Goal: Navigation & Orientation: Find specific page/section

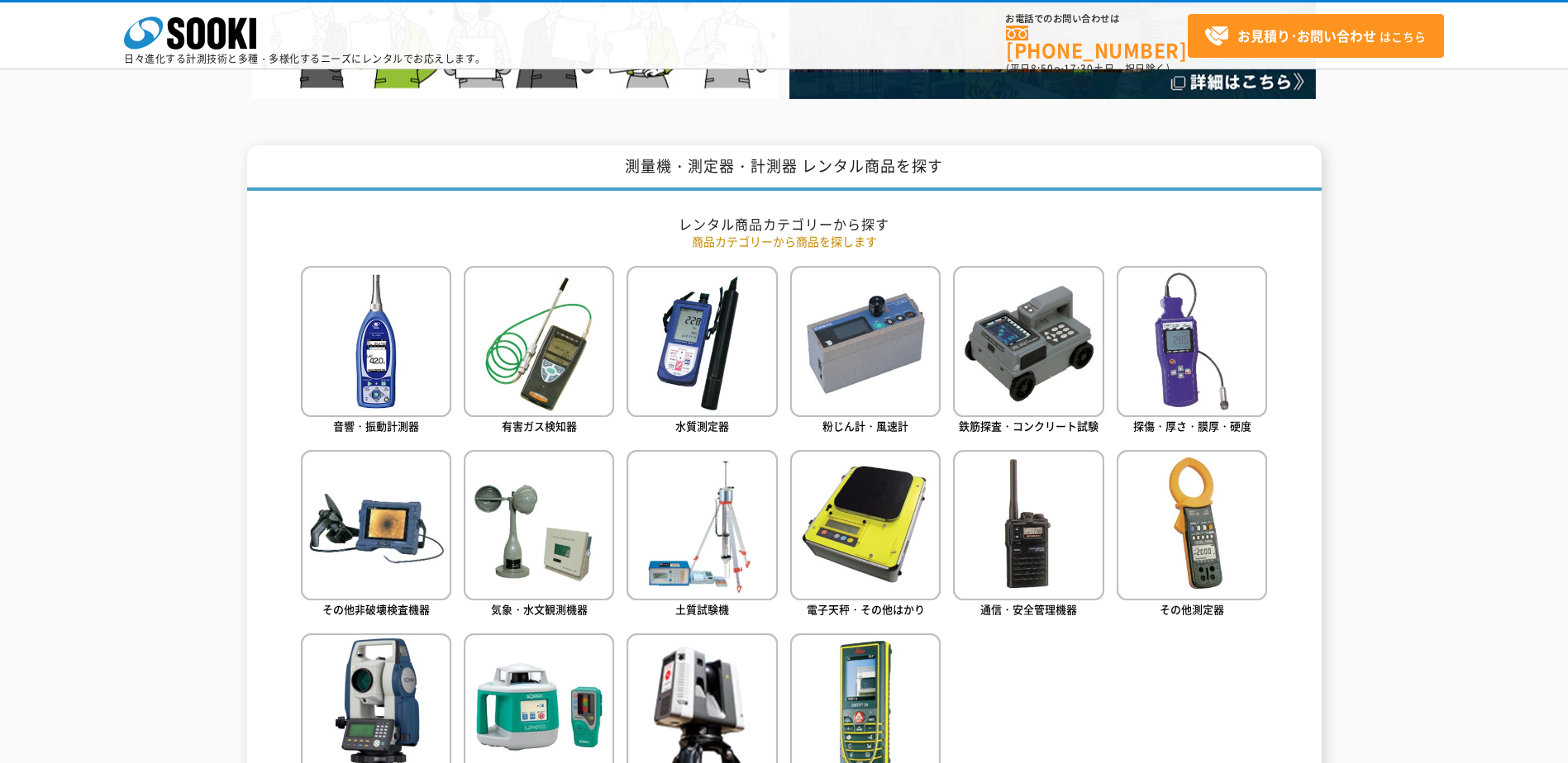
scroll to position [743, 0]
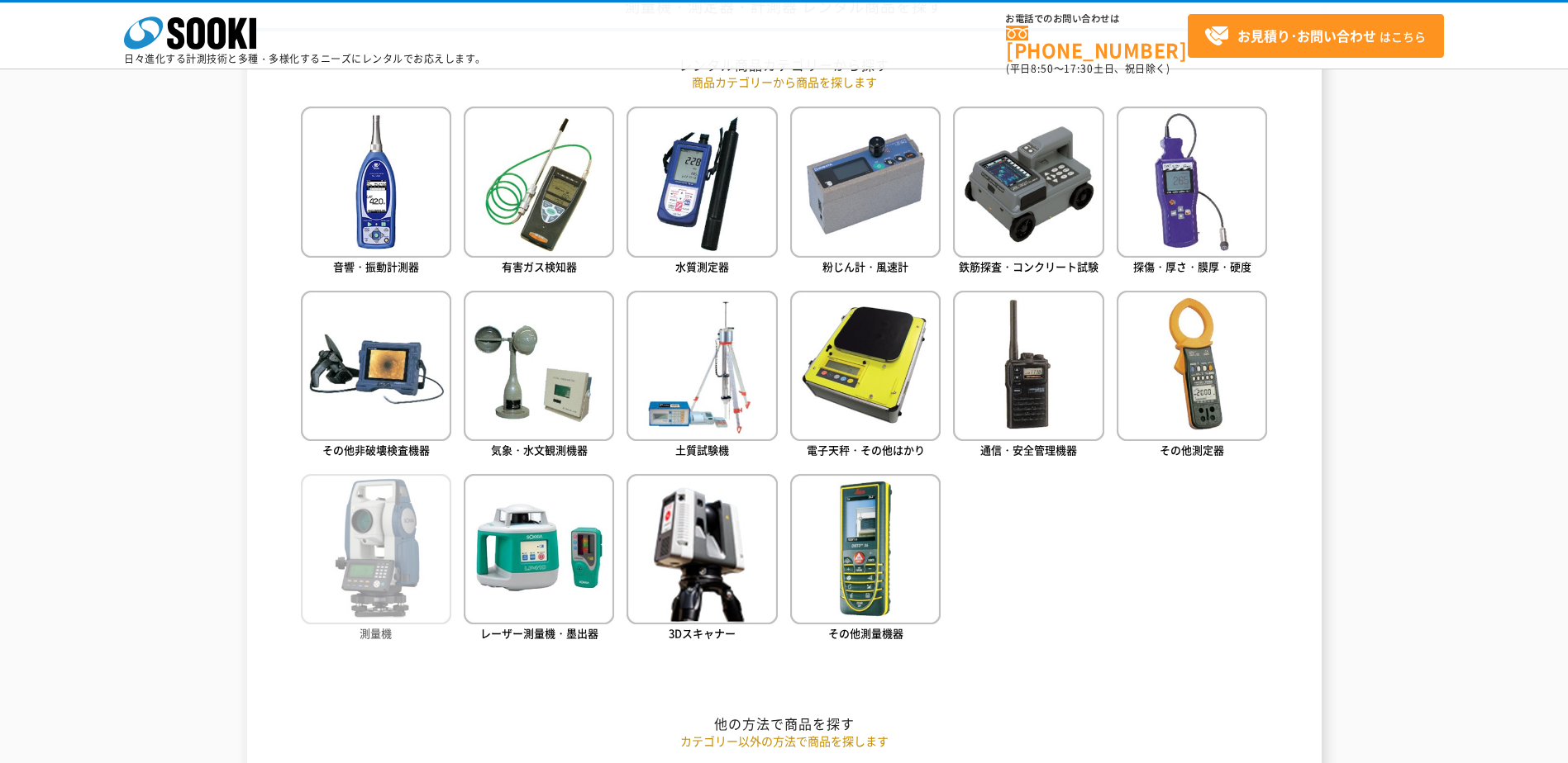
click at [384, 508] on img at bounding box center [376, 548] width 150 height 150
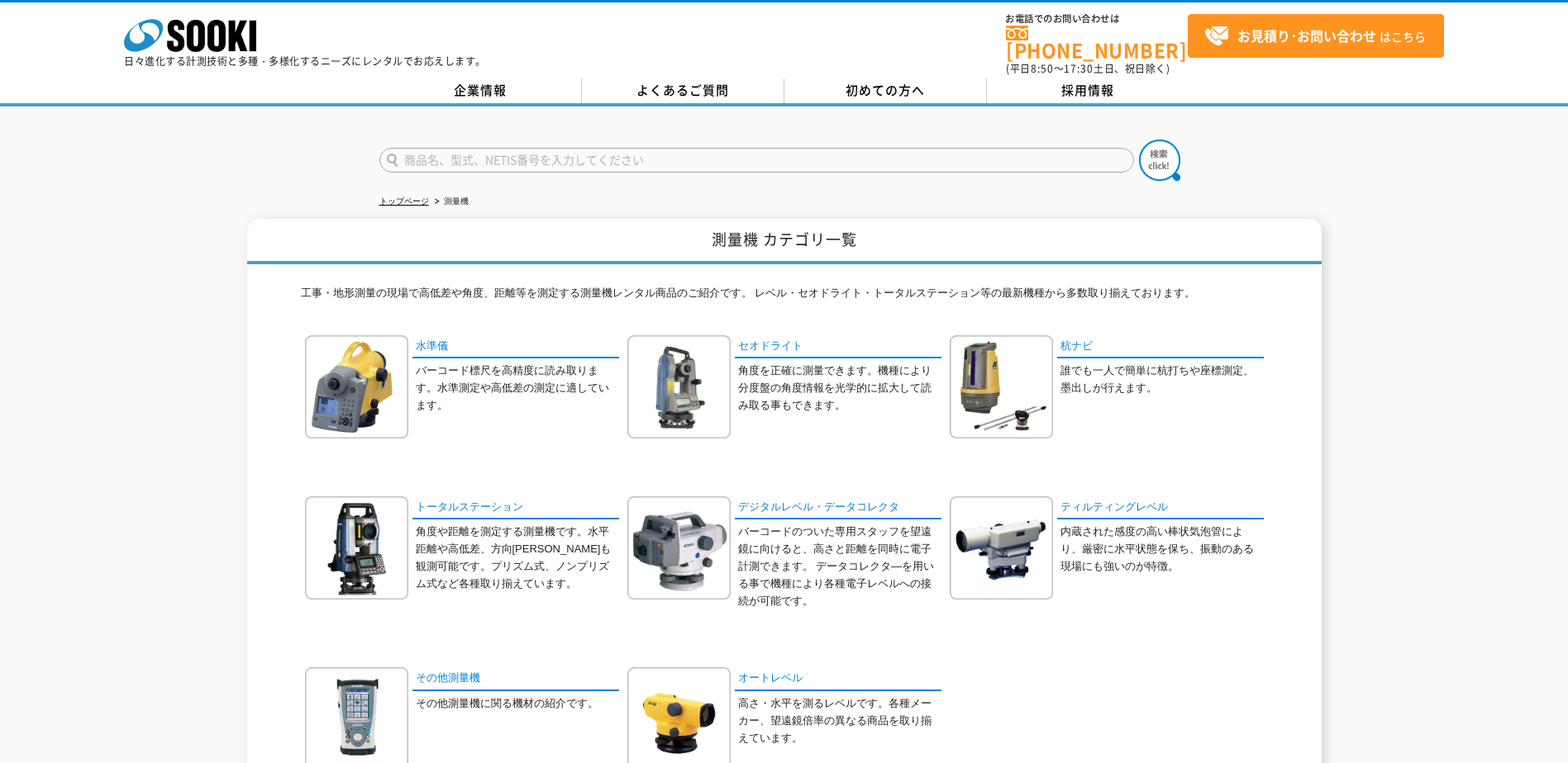
scroll to position [237, 0]
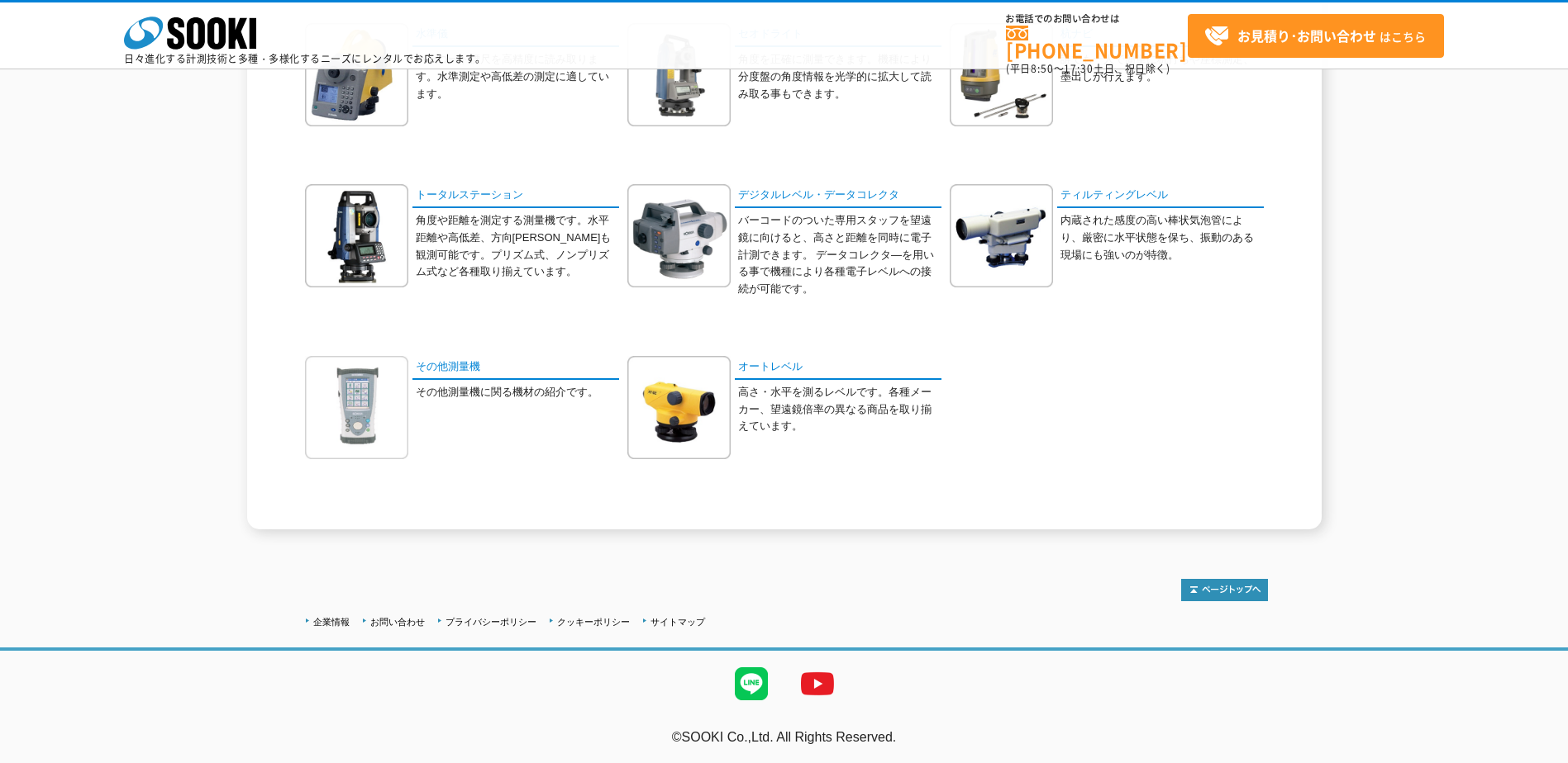
click at [373, 407] on img at bounding box center [356, 408] width 103 height 103
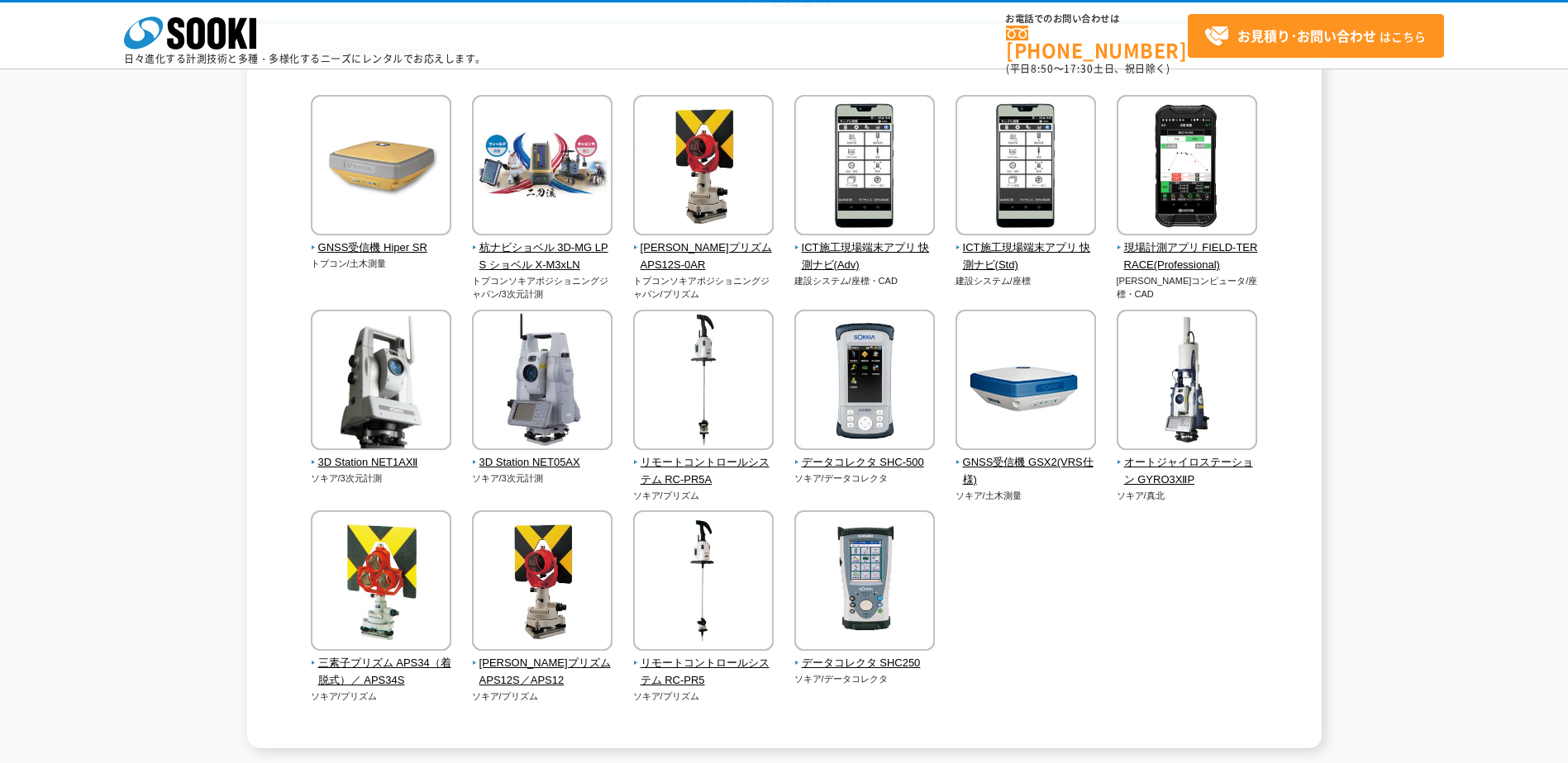
scroll to position [165, 0]
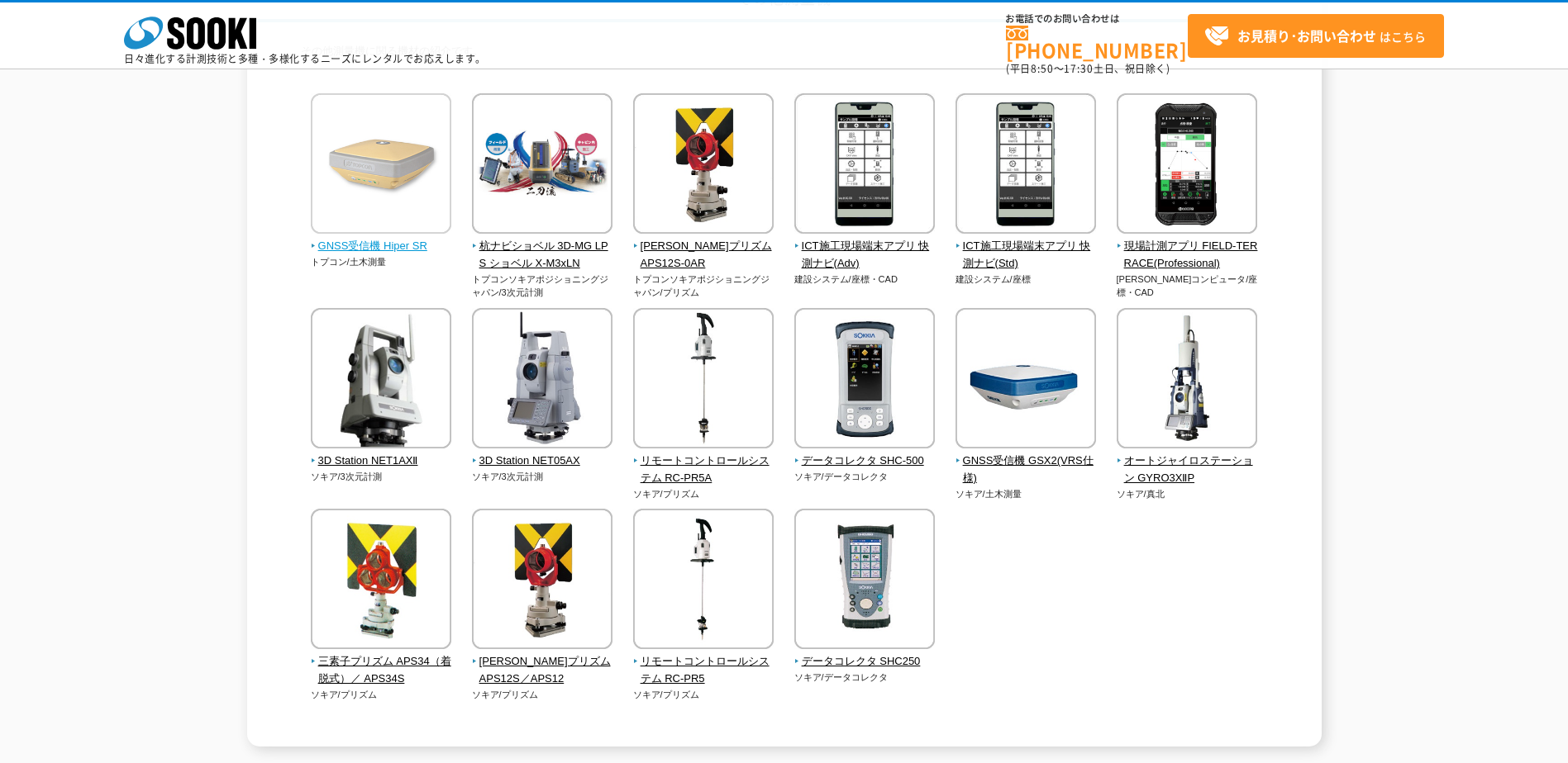
click at [356, 235] on img at bounding box center [380, 165] width 140 height 144
